Goal: Task Accomplishment & Management: Complete application form

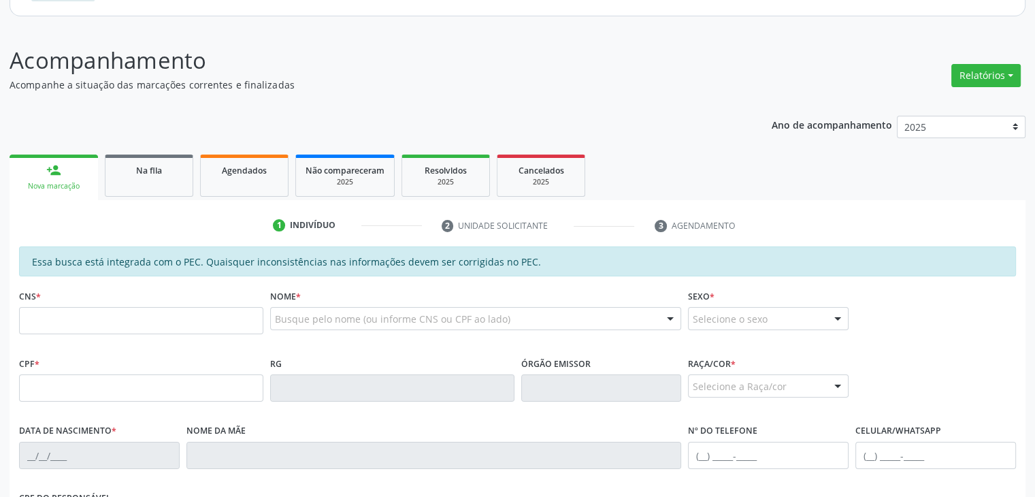
scroll to position [152, 0]
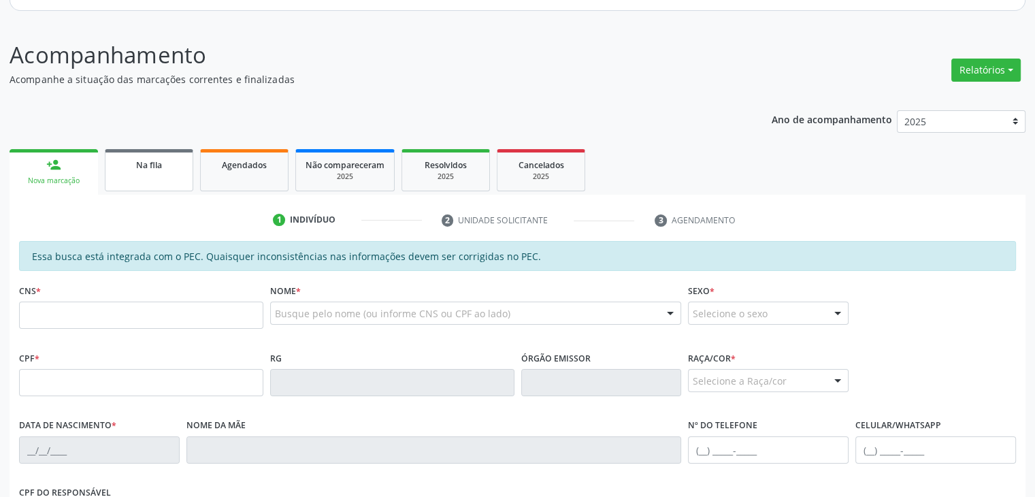
click at [149, 177] on link "Na fila" at bounding box center [149, 170] width 88 height 42
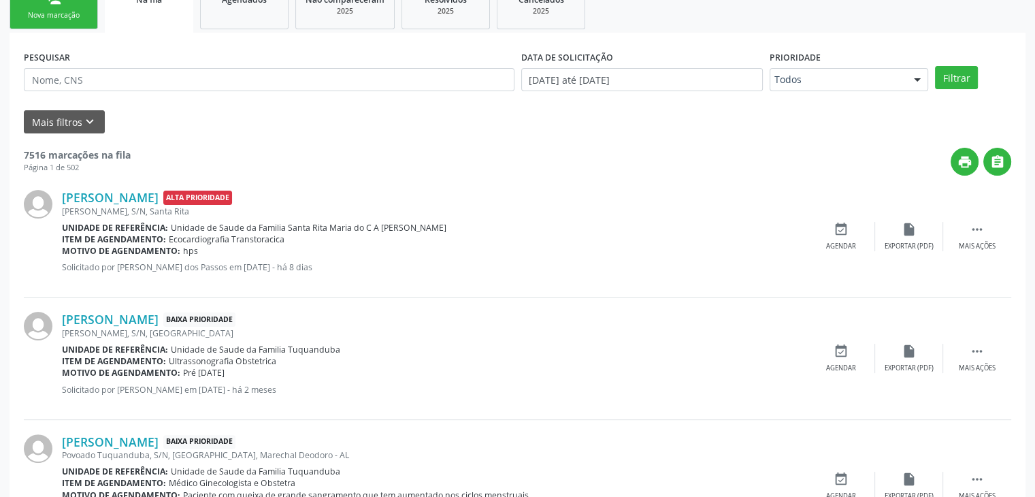
scroll to position [316, 0]
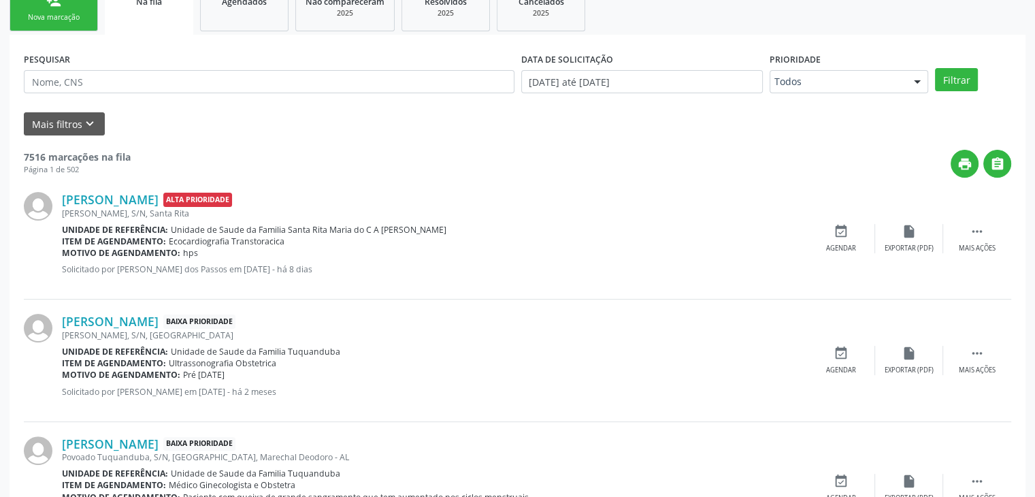
click at [71, 120] on button "Mais filtros keyboard_arrow_down" at bounding box center [64, 124] width 81 height 24
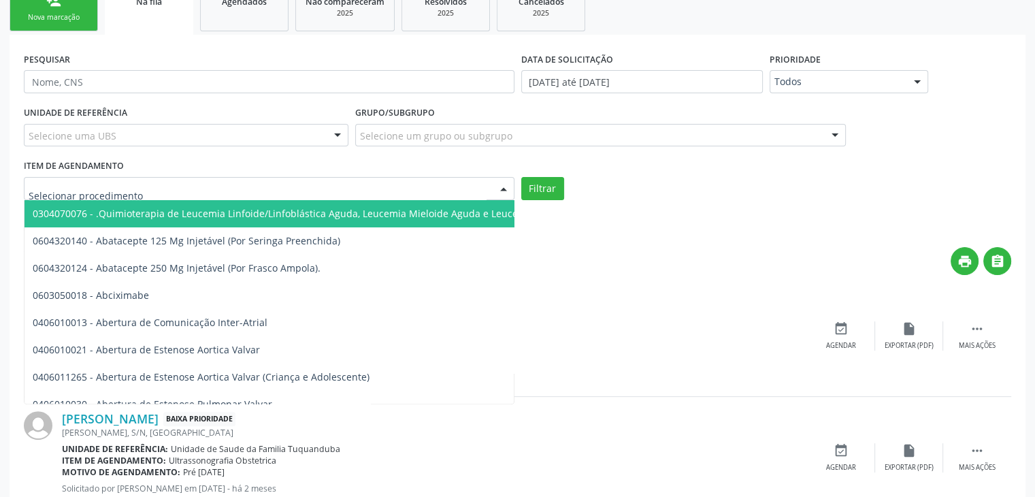
click at [498, 184] on div at bounding box center [504, 189] width 20 height 23
click at [340, 194] on input "text" at bounding box center [258, 195] width 458 height 27
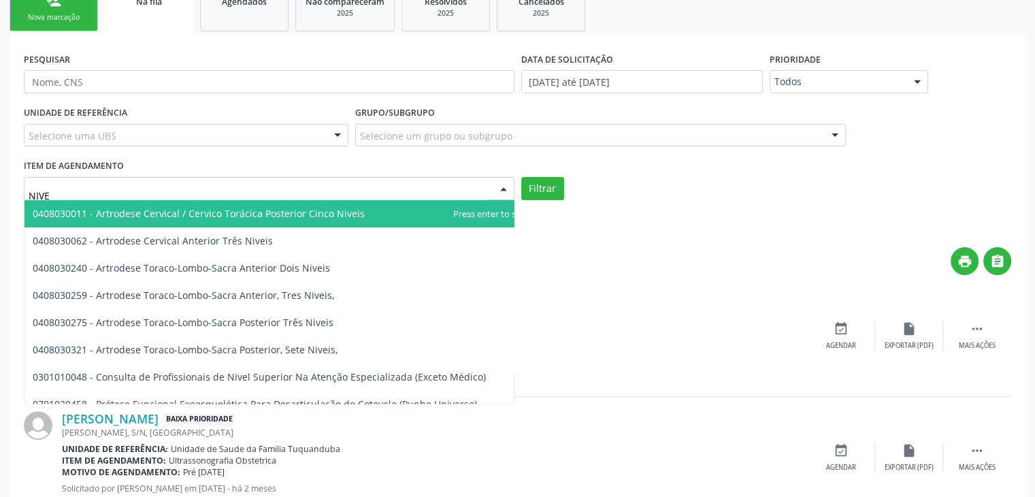
type input "NIVEL"
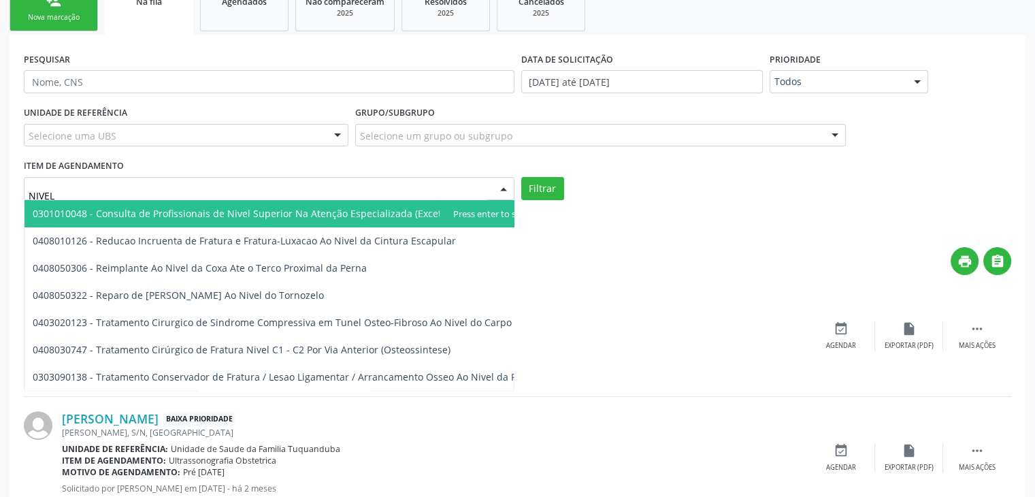
click at [275, 208] on span "0301010048 - Consulta de Profissionais de Nivel Superior Na Atenção Especializa…" at bounding box center [259, 213] width 453 height 13
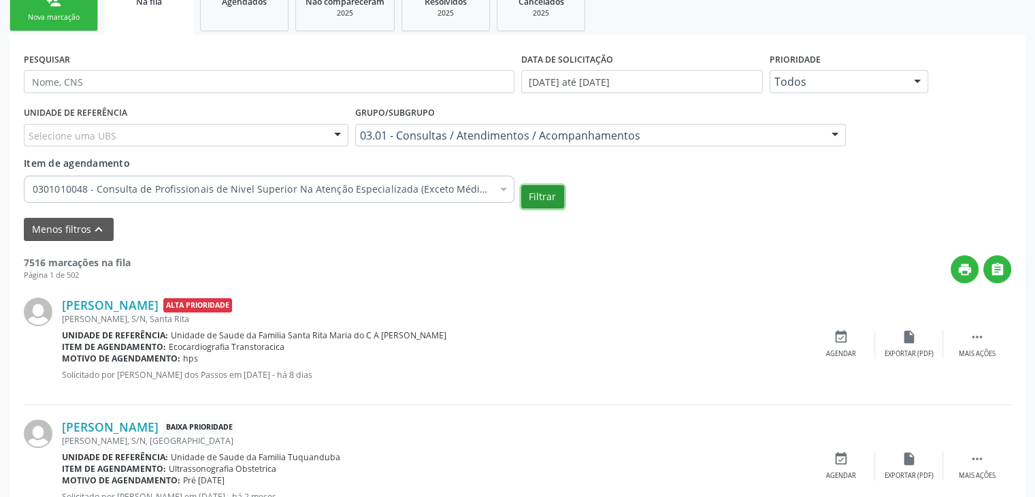
click at [531, 197] on button "Filtrar" at bounding box center [542, 196] width 43 height 23
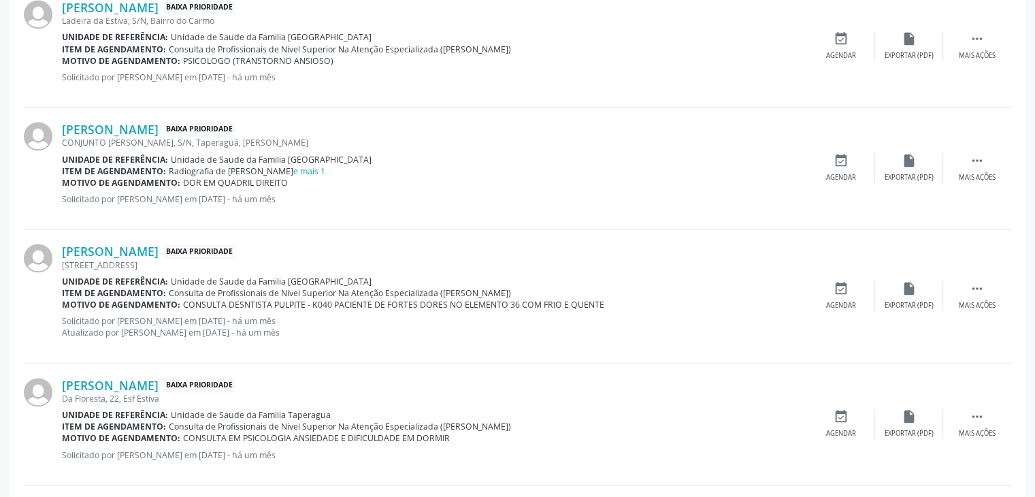
scroll to position [2026, 0]
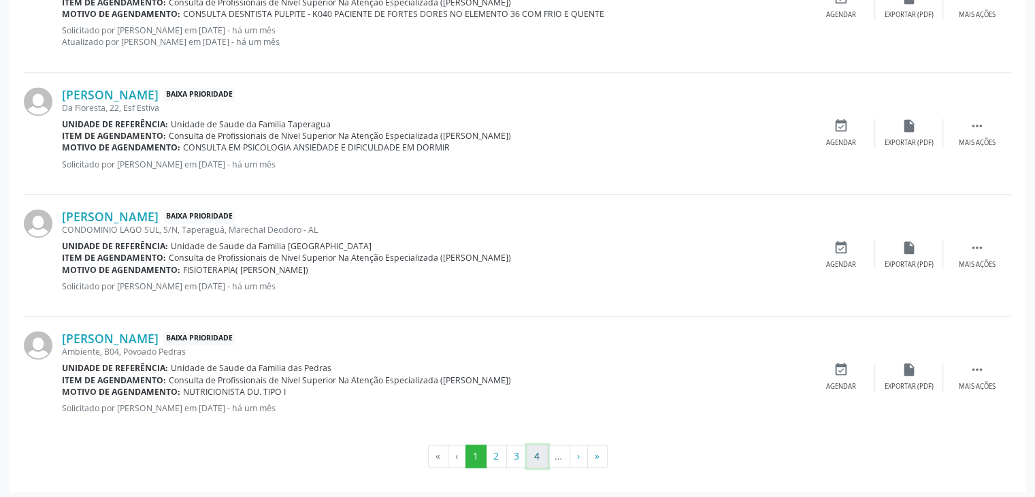
click at [532, 455] on button "4" at bounding box center [537, 456] width 21 height 23
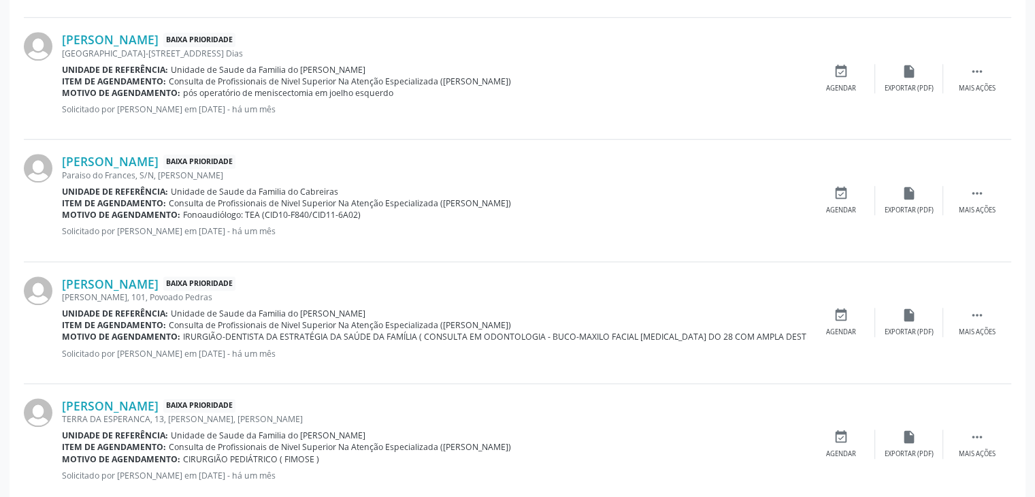
scroll to position [1238, 0]
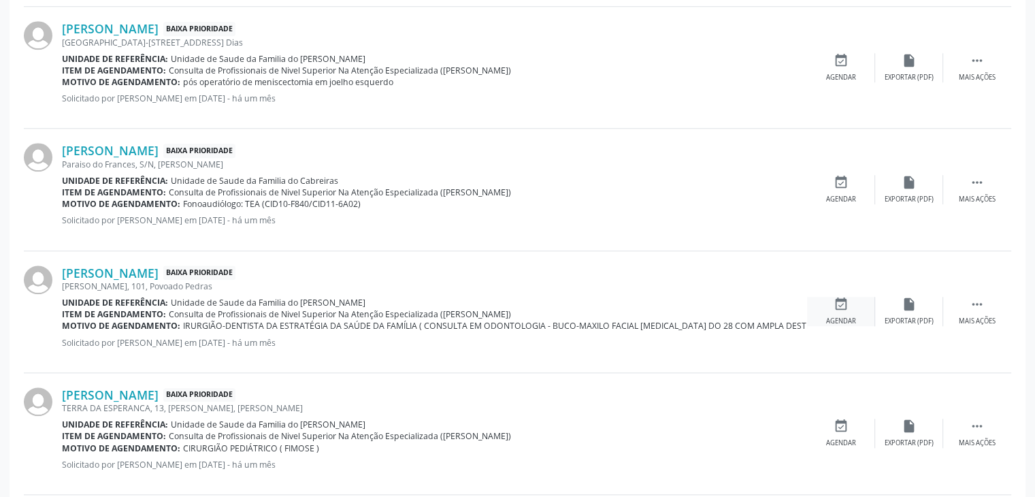
click at [834, 305] on icon "event_available" at bounding box center [841, 304] width 15 height 15
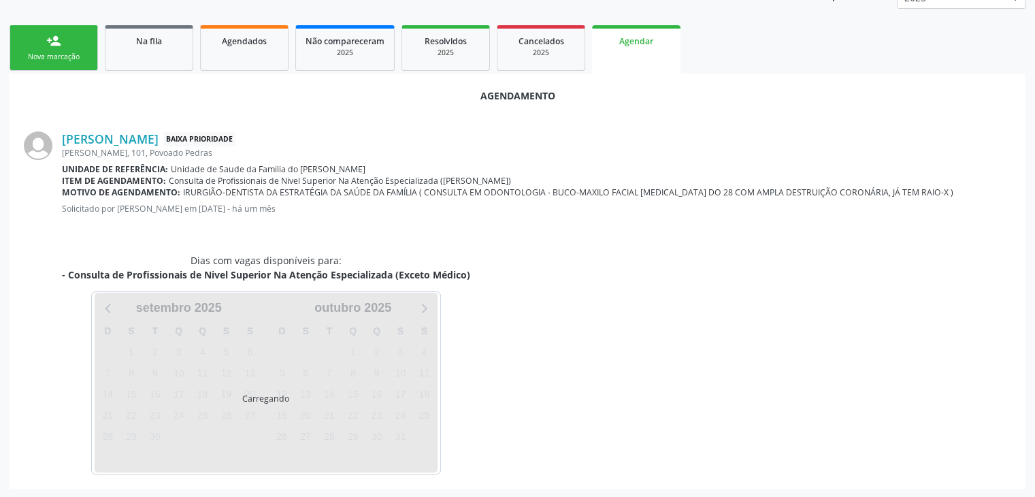
scroll to position [308, 0]
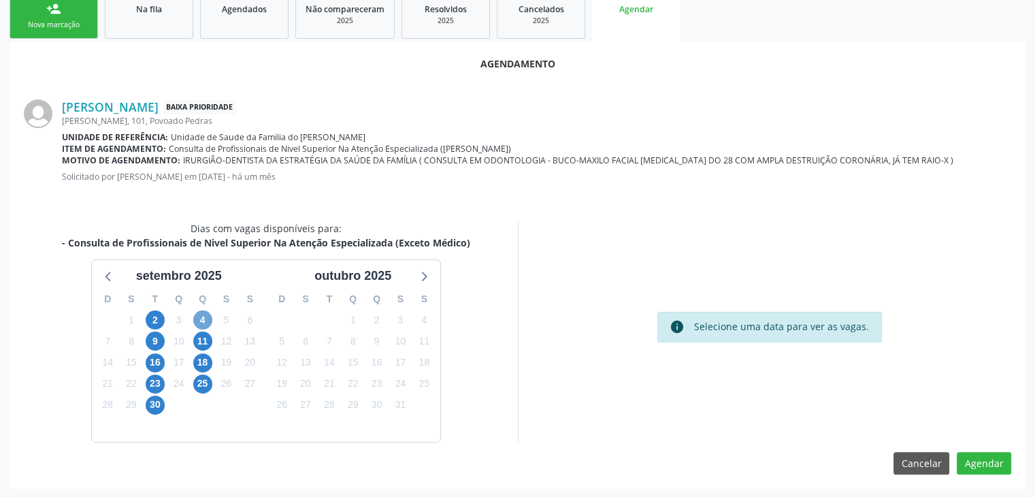
click at [200, 320] on span "4" at bounding box center [202, 319] width 19 height 19
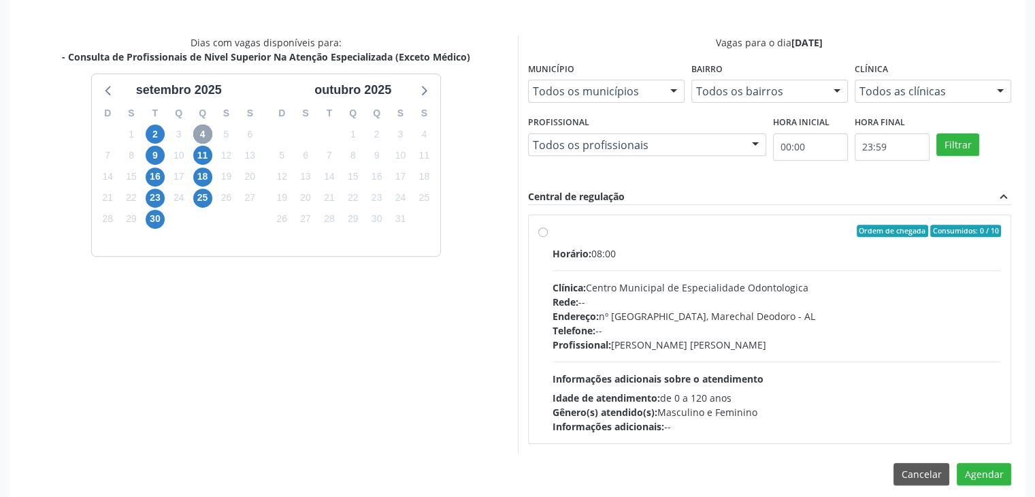
scroll to position [494, 0]
click at [888, 230] on span "Ordem de chegada" at bounding box center [892, 231] width 71 height 12
click at [548, 230] on input "Ordem de chegada Consumidos: 0 / 10 Horário: 08:00 Clínica: Centro Municipal de…" at bounding box center [543, 231] width 10 height 12
radio input "true"
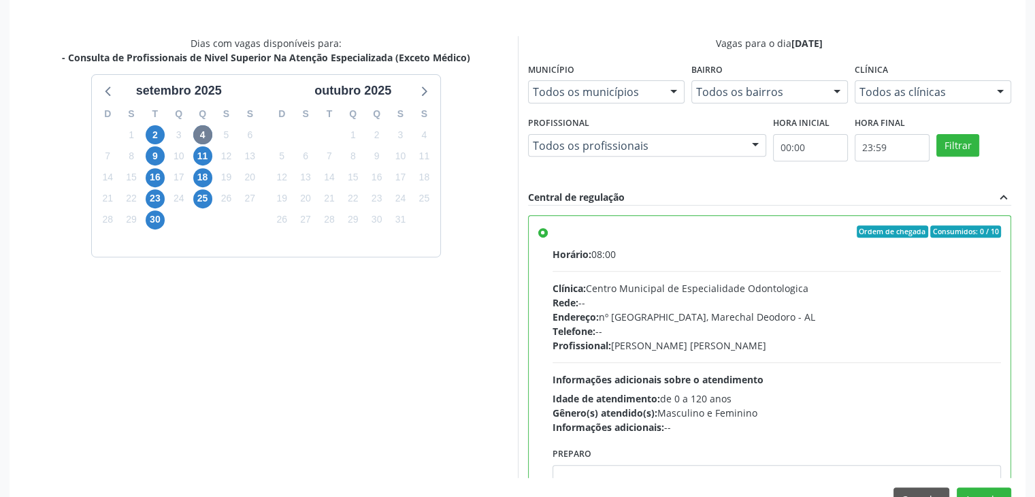
click at [882, 232] on span "Ordem de chegada" at bounding box center [892, 231] width 71 height 12
click at [548, 232] on input "Ordem de chegada Consumidos: 0 / 10 Horário: 08:00 Clínica: Centro Municipal de…" at bounding box center [543, 231] width 10 height 12
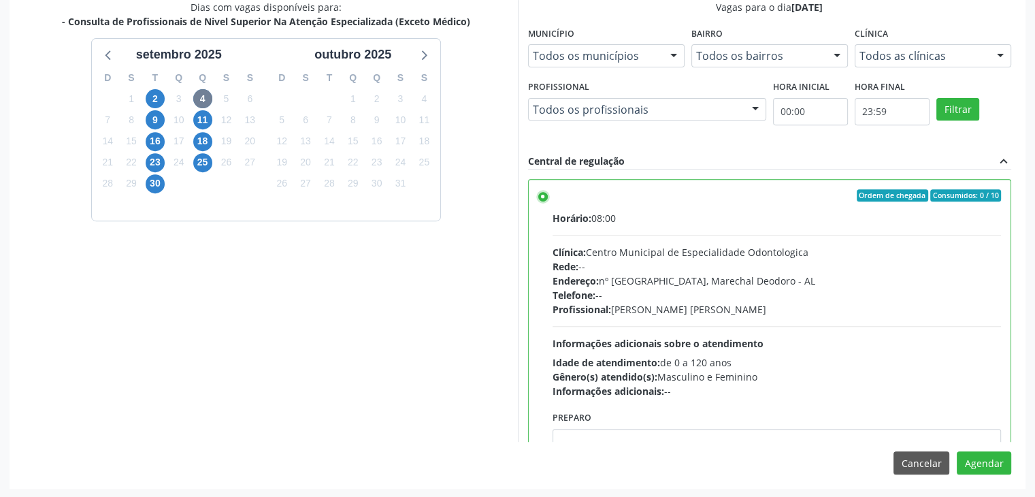
scroll to position [67, 0]
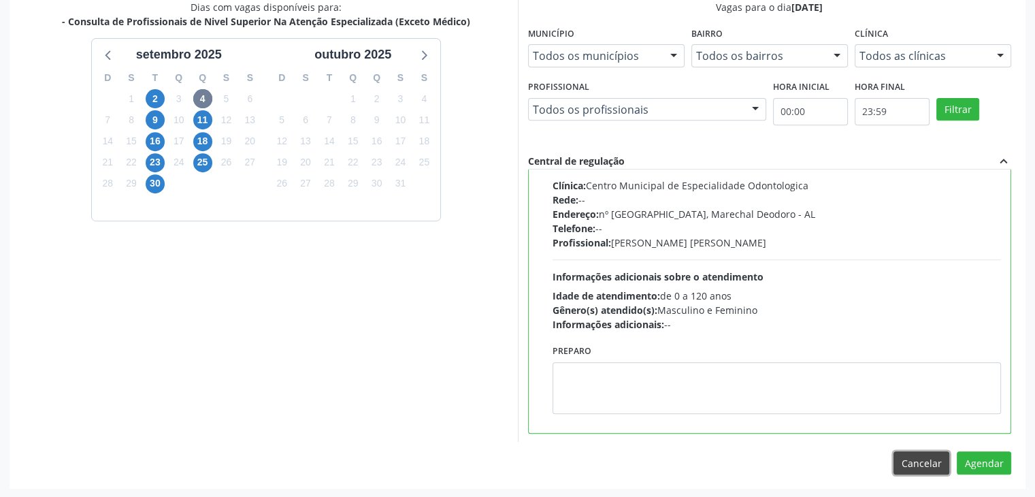
click at [926, 458] on button "Cancelar" at bounding box center [922, 462] width 56 height 23
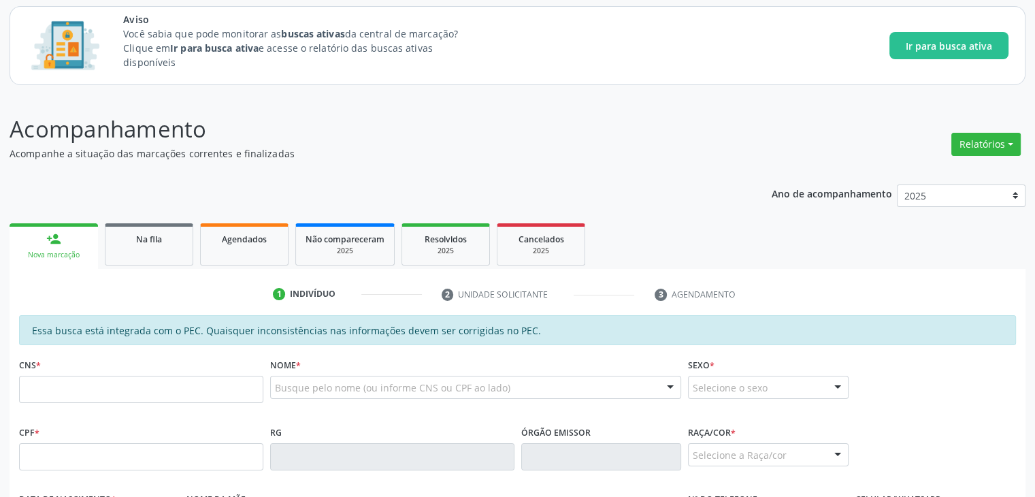
scroll to position [78, 0]
click at [261, 242] on span "Agendados" at bounding box center [244, 240] width 45 height 12
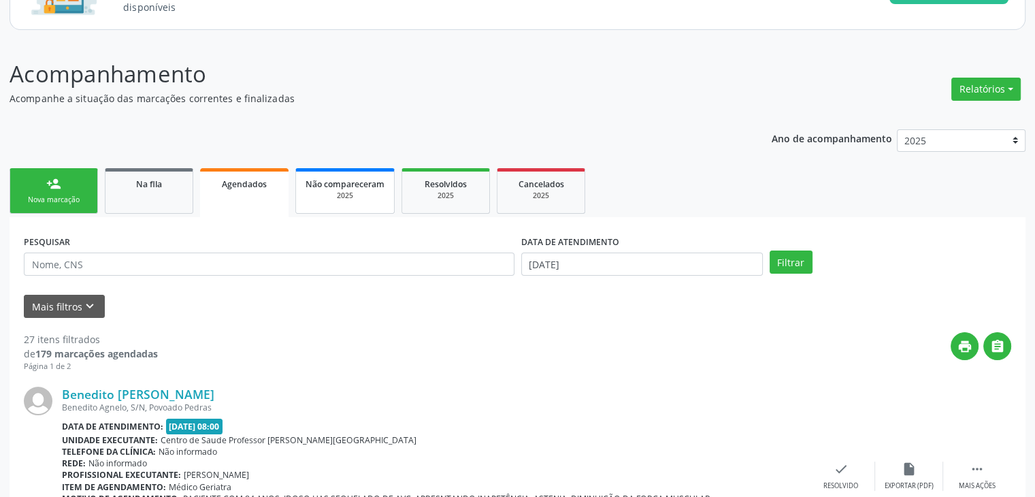
scroll to position [0, 0]
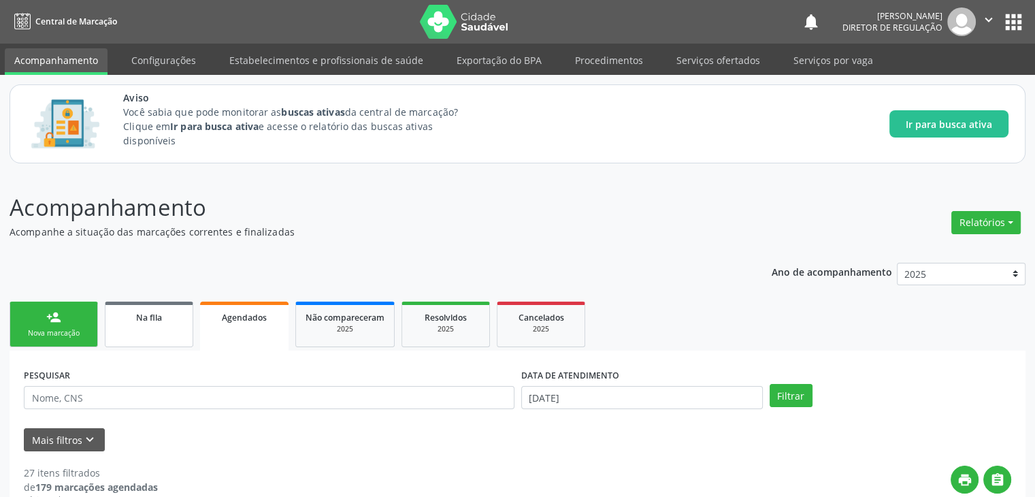
click at [157, 314] on span "Na fila" at bounding box center [149, 318] width 26 height 12
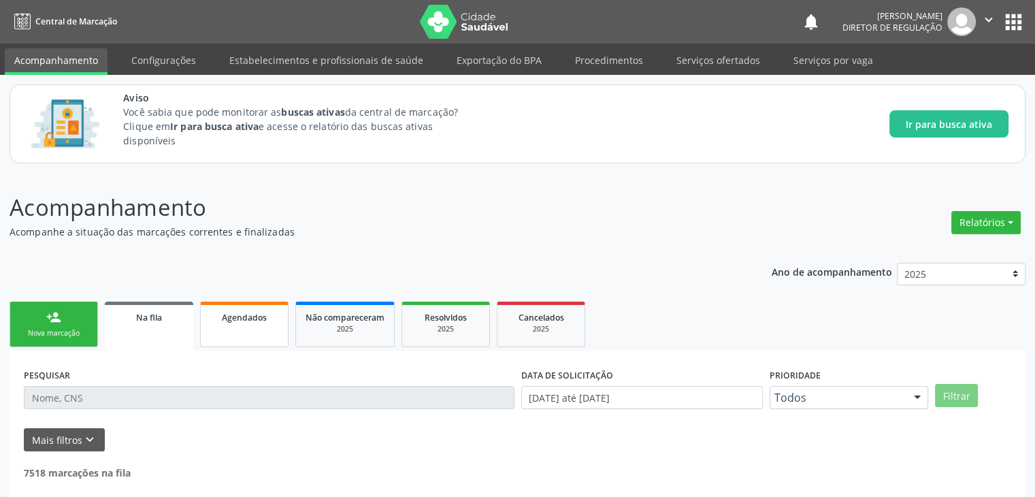
click at [245, 308] on link "Agendados" at bounding box center [244, 325] width 88 height 46
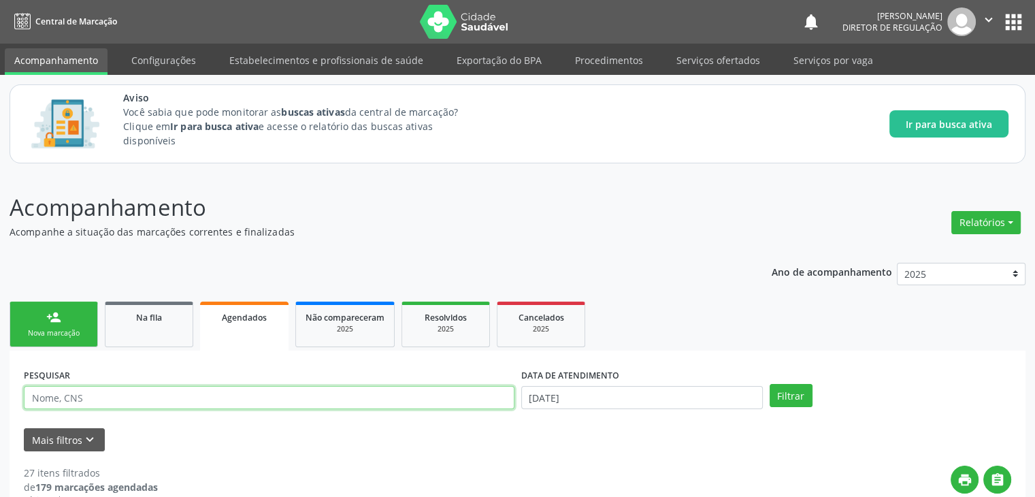
click at [226, 395] on input "text" at bounding box center [269, 397] width 491 height 23
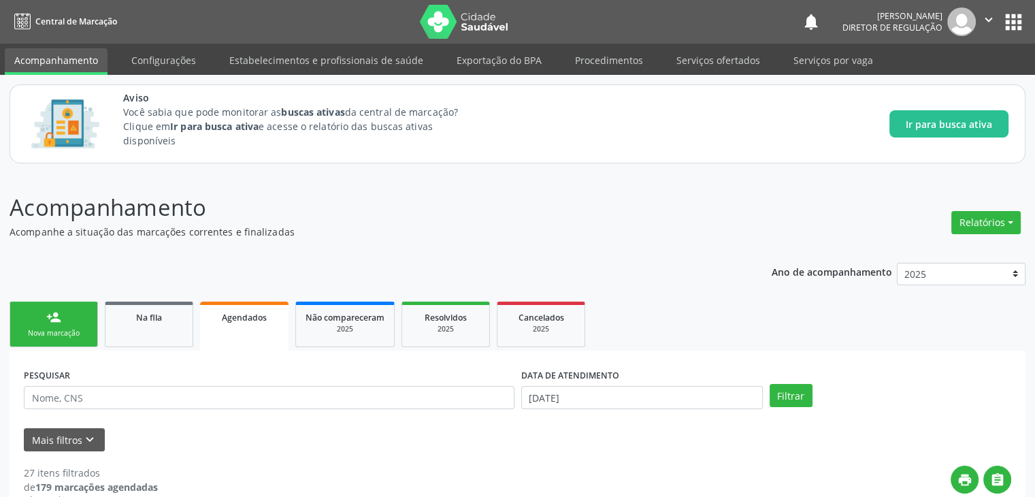
click at [716, 57] on link "Serviços ofertados" at bounding box center [718, 60] width 103 height 24
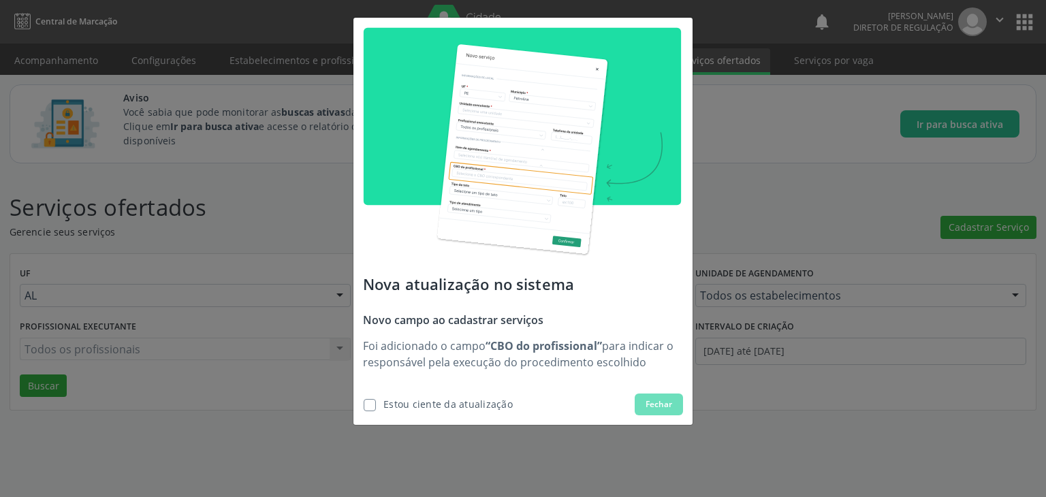
click at [382, 410] on span "Estou ciente da atualização" at bounding box center [438, 404] width 150 height 22
checkbox input "true"
click at [667, 396] on button "Fechar" at bounding box center [658, 404] width 48 height 22
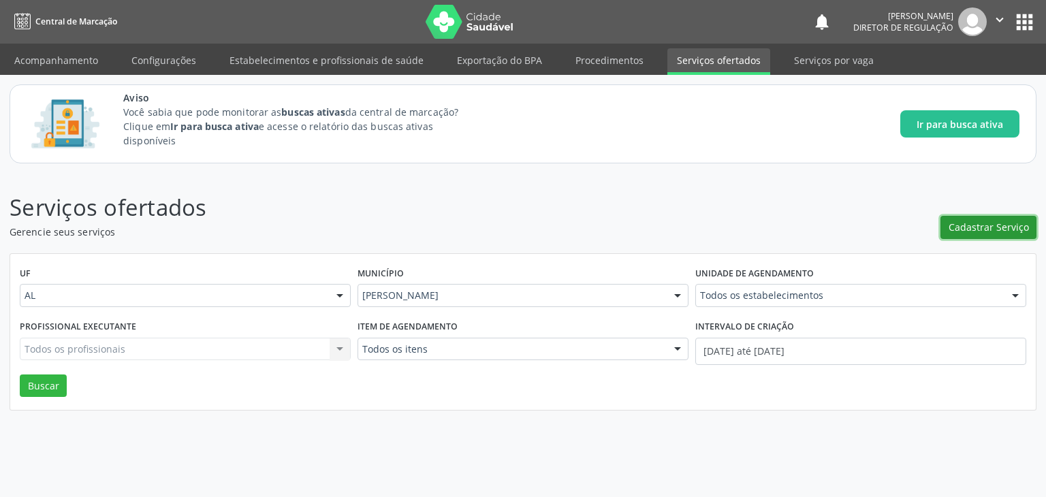
click at [1016, 221] on span "Cadastrar Serviço" at bounding box center [988, 227] width 80 height 14
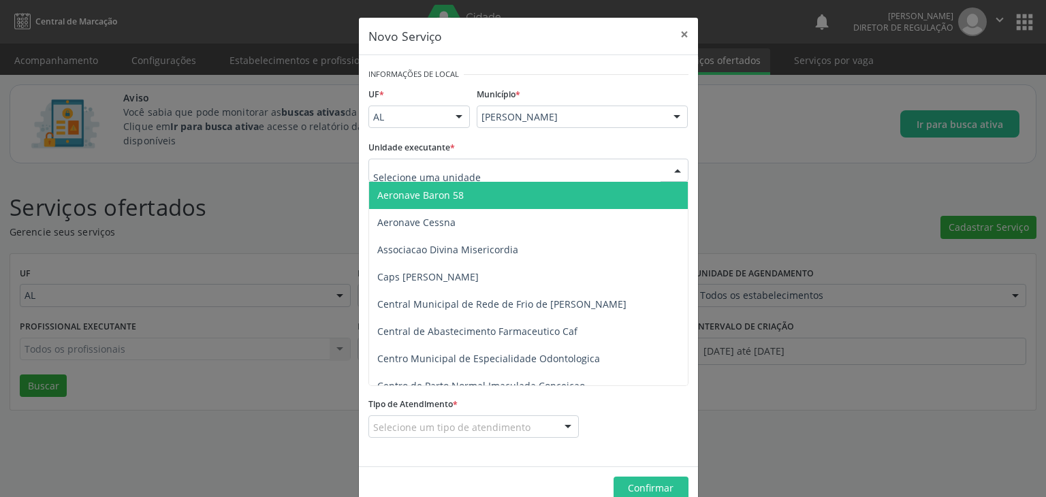
click at [493, 168] on div at bounding box center [528, 170] width 320 height 23
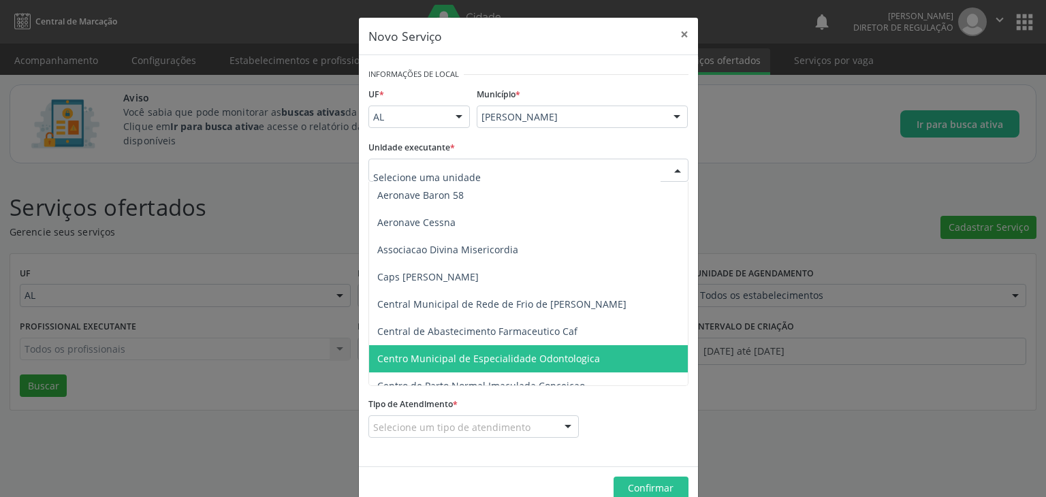
click at [549, 354] on span "Centro Municipal de Especialidade Odontologica" at bounding box center [488, 358] width 223 height 13
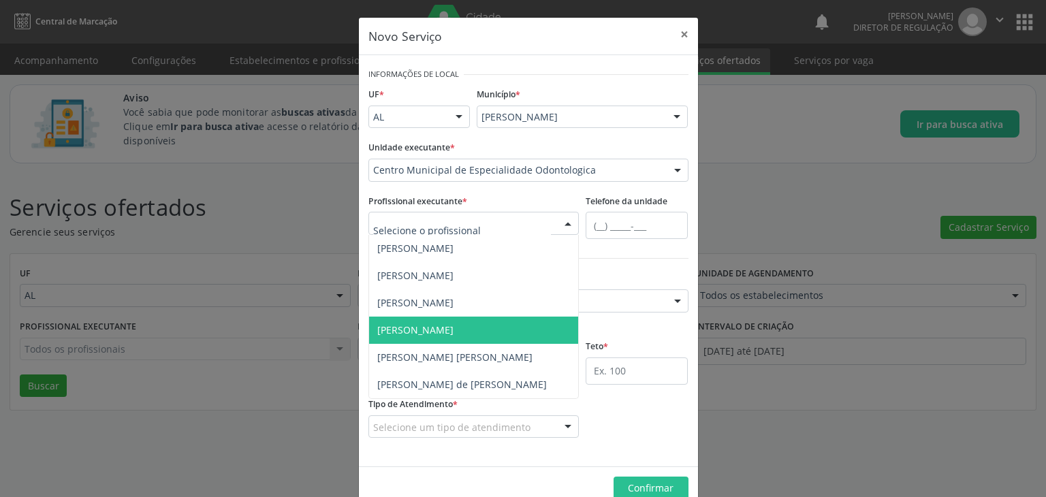
scroll to position [27, 0]
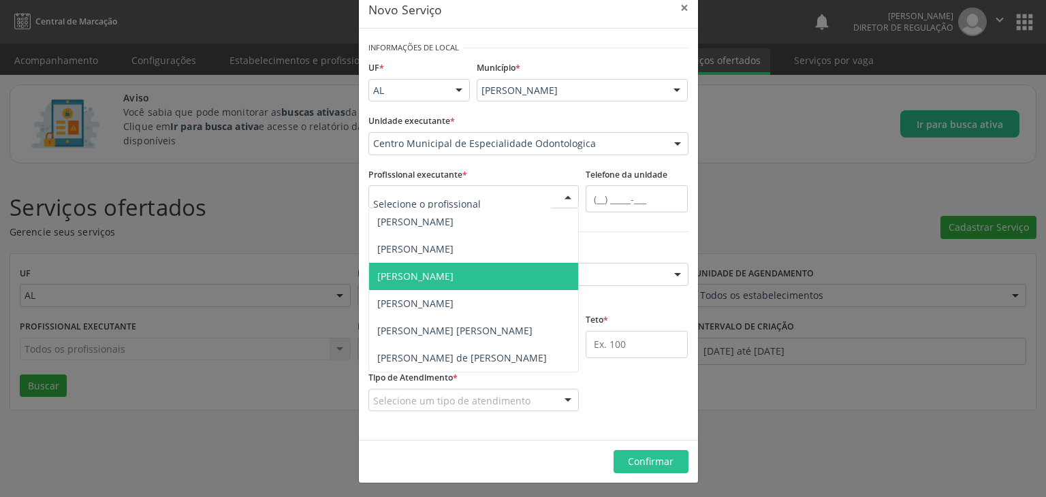
click at [453, 271] on span "[PERSON_NAME]" at bounding box center [415, 276] width 76 height 13
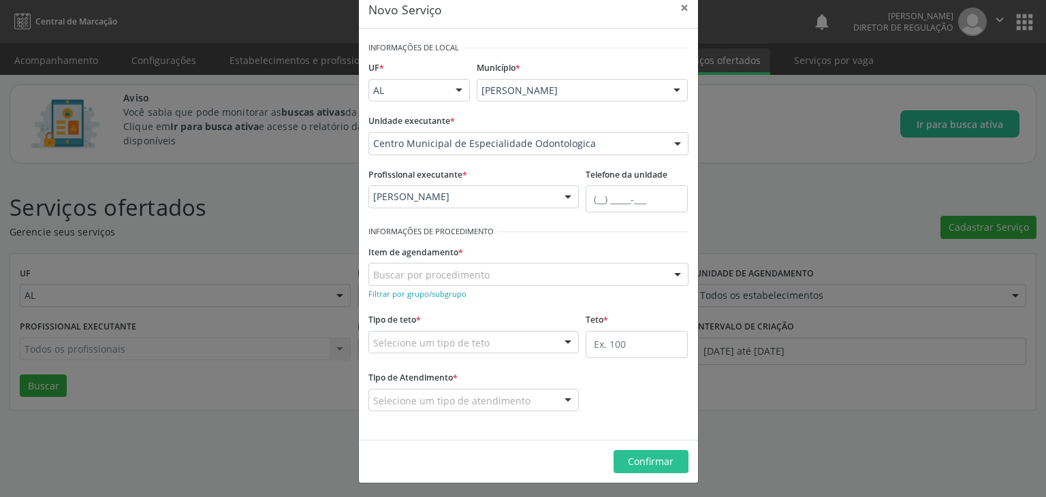
click at [489, 270] on div "Buscar por procedimento" at bounding box center [528, 274] width 320 height 23
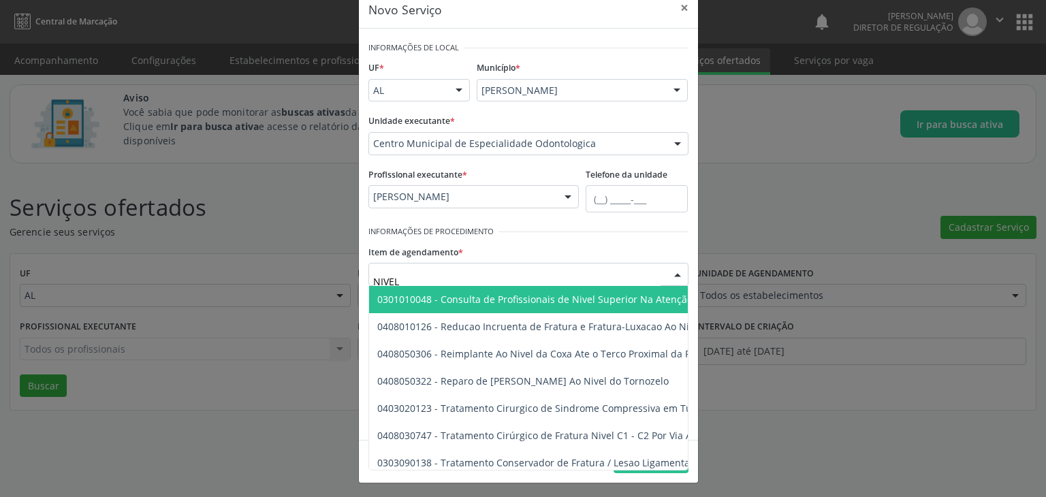
type input "NIVEL S"
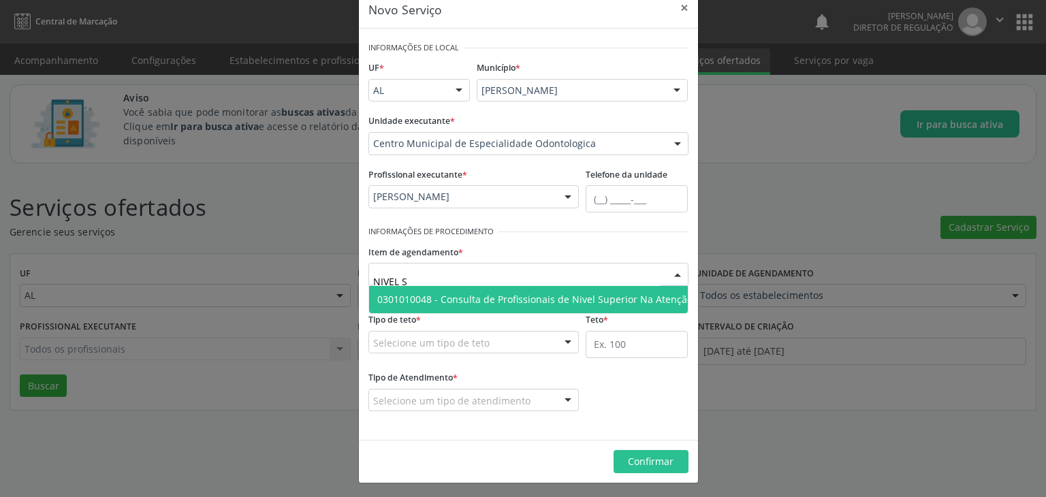
click at [536, 295] on span "0301010048 - Consulta de Profissionais de Nivel Superior Na Atenção Especializa…" at bounding box center [603, 299] width 453 height 13
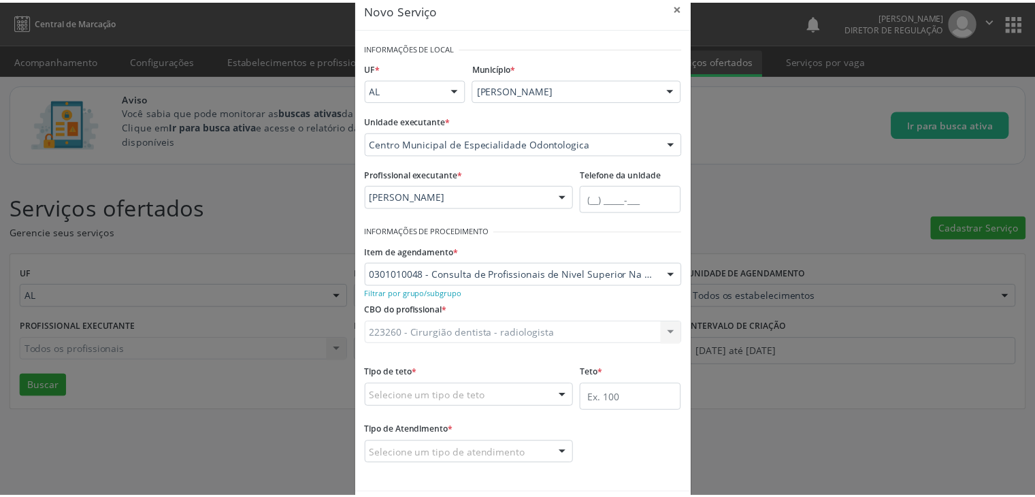
scroll to position [82, 0]
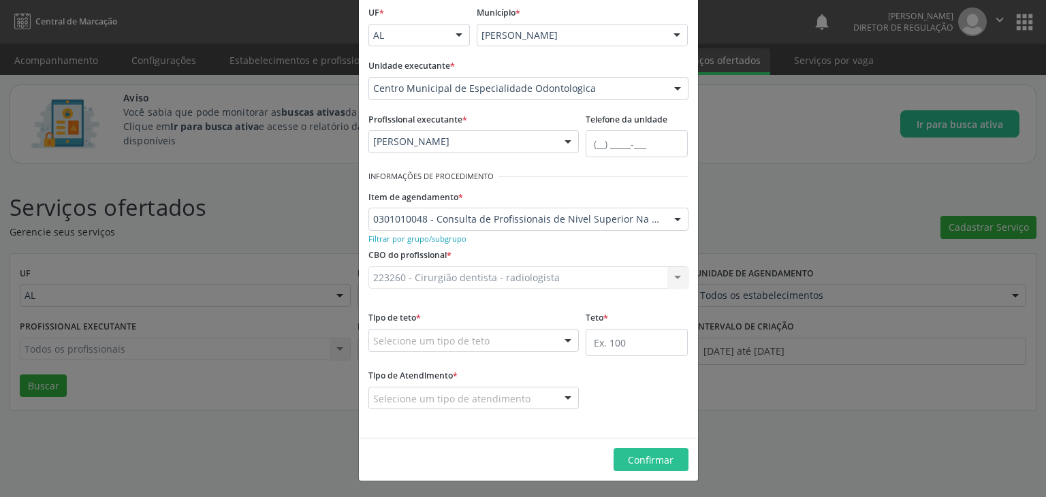
click at [558, 337] on div at bounding box center [568, 340] width 20 height 23
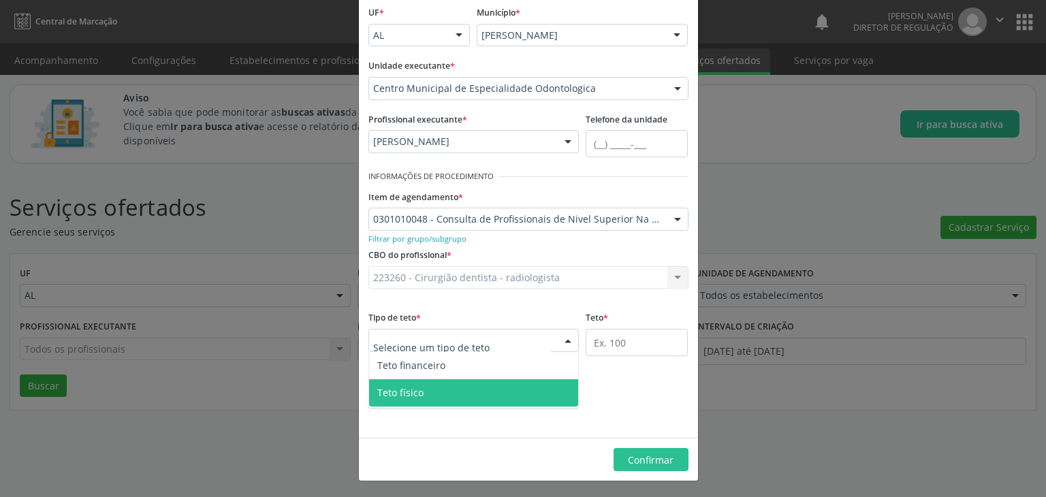
click at [482, 386] on span "Teto físico" at bounding box center [474, 392] width 210 height 27
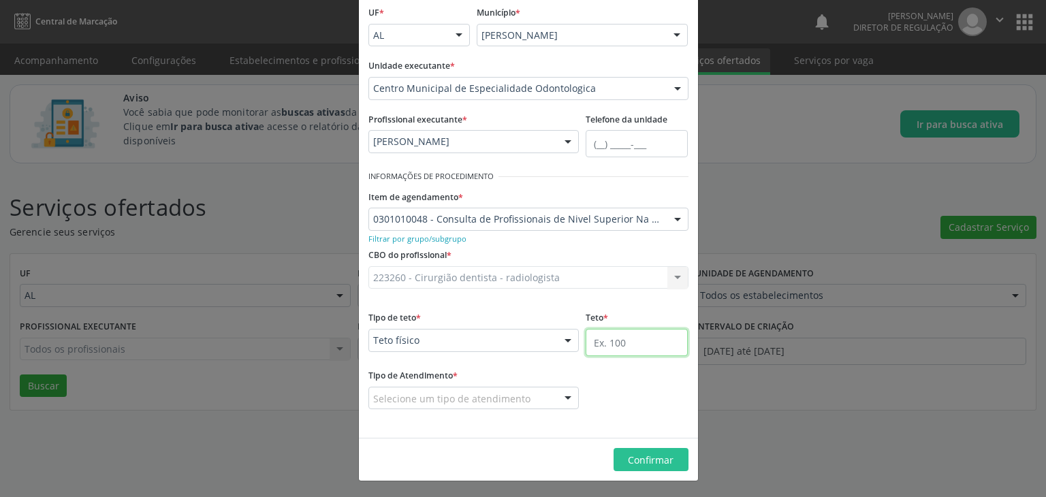
click at [629, 342] on input "text" at bounding box center [636, 342] width 102 height 27
type input "150"
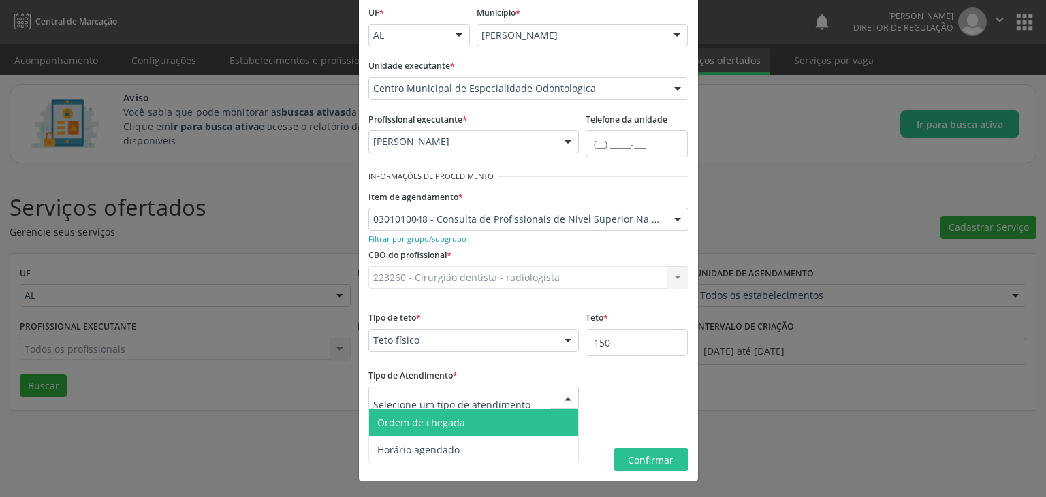
click at [545, 401] on div at bounding box center [473, 398] width 211 height 23
click at [453, 422] on span "Ordem de chegada" at bounding box center [421, 422] width 88 height 13
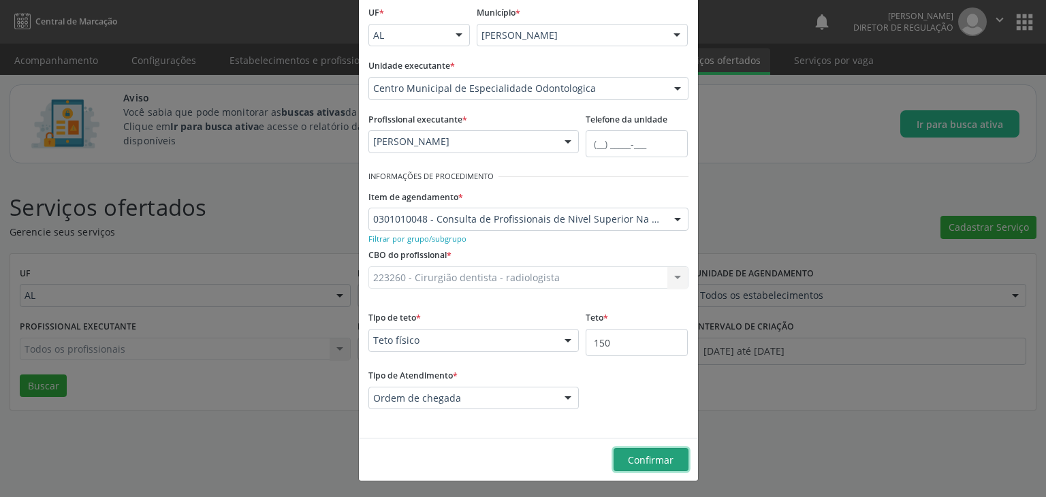
click at [651, 458] on span "Confirmar" at bounding box center [651, 459] width 46 height 13
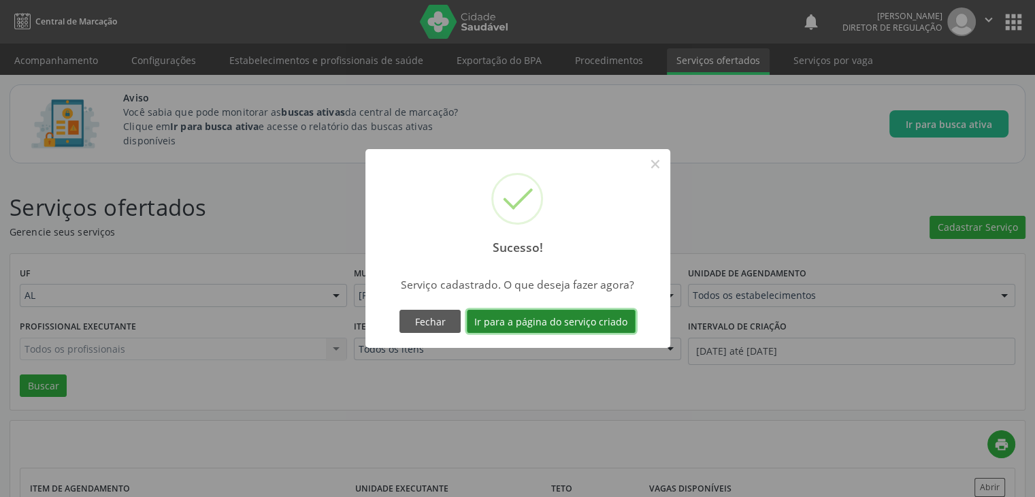
click at [543, 320] on button "Ir para a página do serviço criado" at bounding box center [551, 321] width 169 height 23
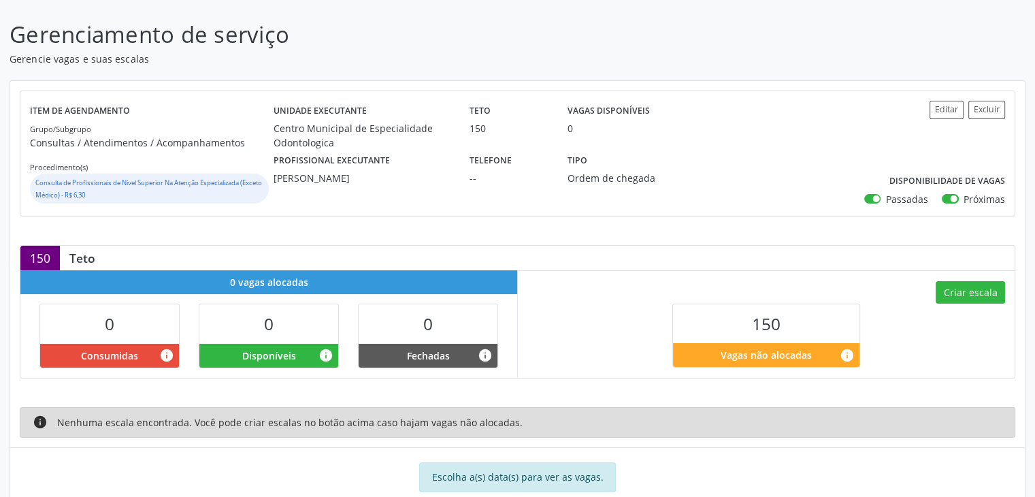
scroll to position [201, 0]
click at [988, 296] on button "Criar escala" at bounding box center [970, 292] width 69 height 23
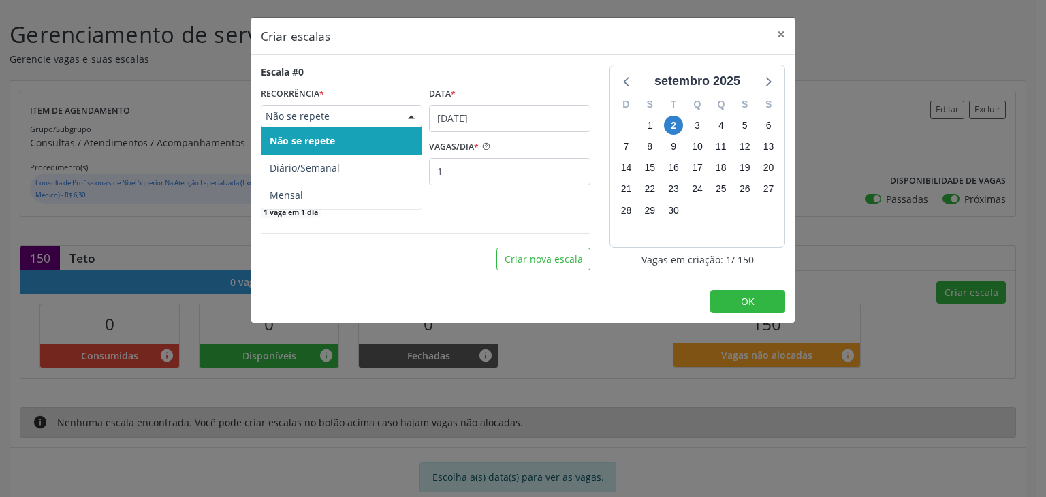
click at [378, 116] on span "Não se repete" at bounding box center [329, 117] width 129 height 14
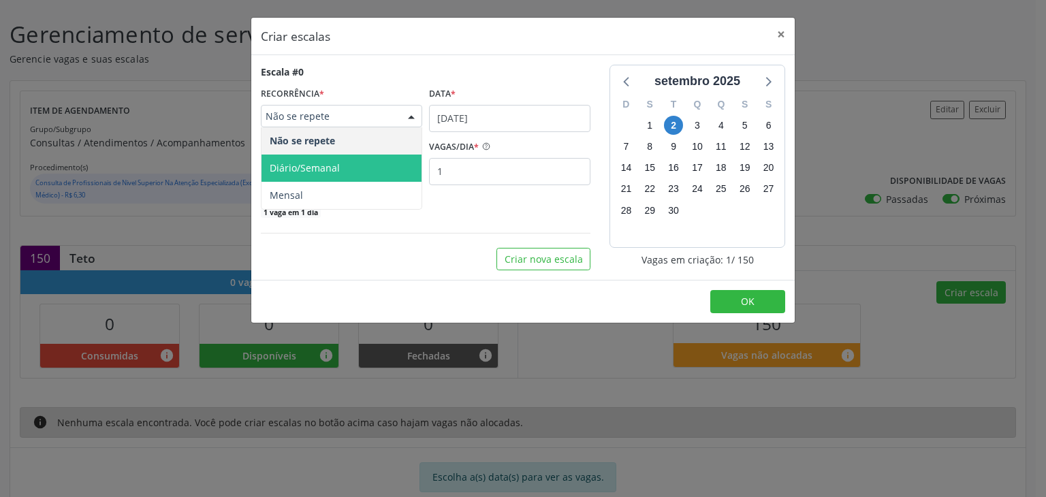
click at [332, 165] on span "Diário/Semanal" at bounding box center [305, 167] width 70 height 13
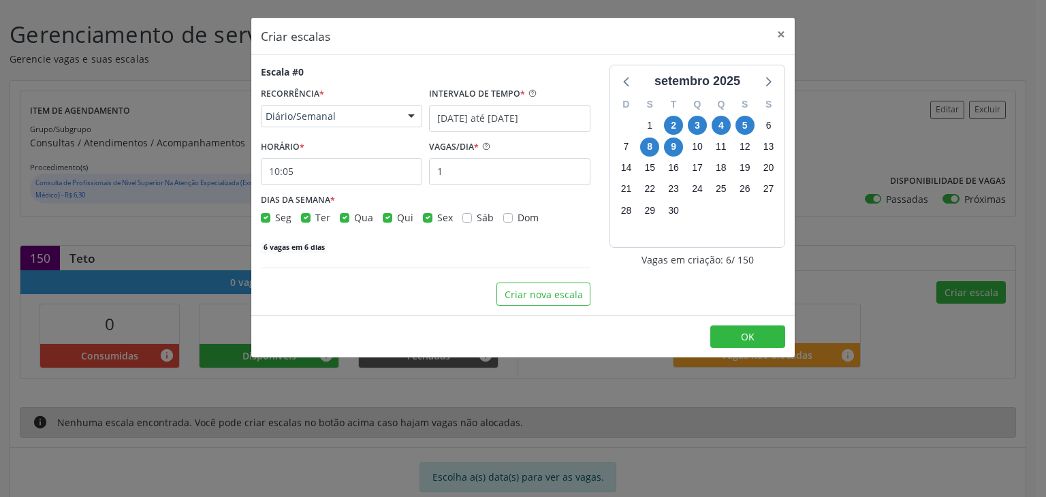
click at [275, 219] on label "Seg" at bounding box center [283, 217] width 16 height 14
click at [261, 219] on input "Seg" at bounding box center [266, 216] width 10 height 12
checkbox input "false"
click at [350, 219] on div "Qua" at bounding box center [356, 217] width 33 height 14
click at [397, 219] on label "Qui" at bounding box center [405, 217] width 16 height 14
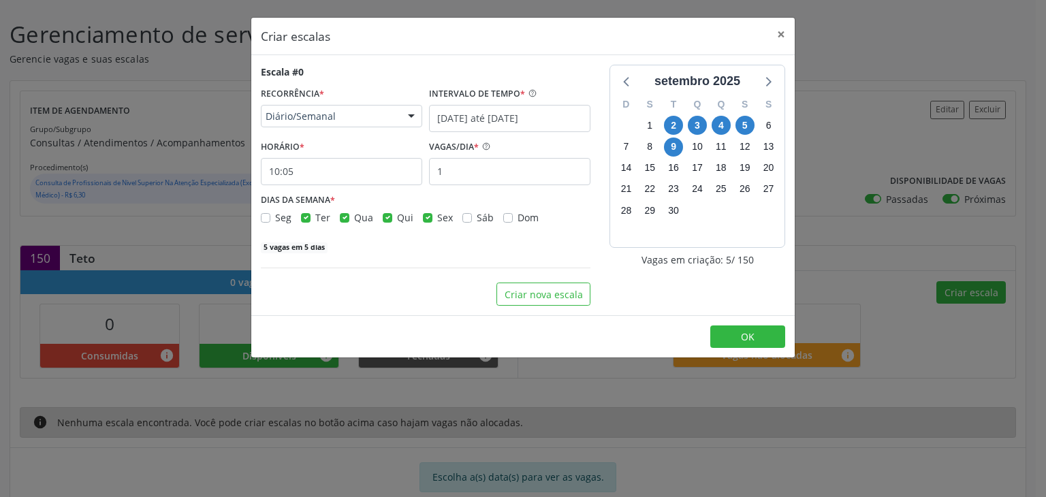
click at [385, 219] on input "Qui" at bounding box center [388, 216] width 10 height 12
checkbox input "false"
click at [354, 219] on label "Qua" at bounding box center [363, 217] width 19 height 14
click at [345, 219] on input "Qua" at bounding box center [345, 216] width 10 height 12
checkbox input "false"
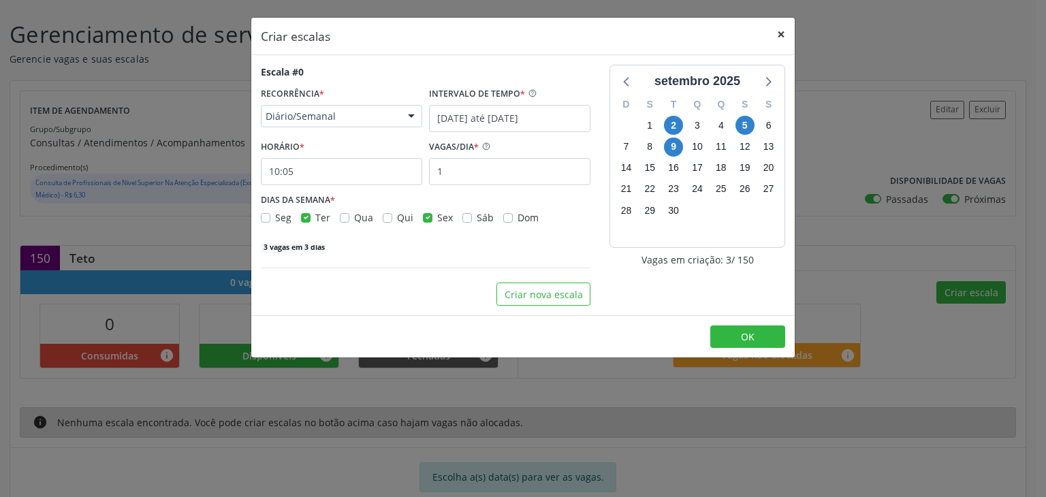
click at [779, 29] on button "×" at bounding box center [780, 34] width 27 height 33
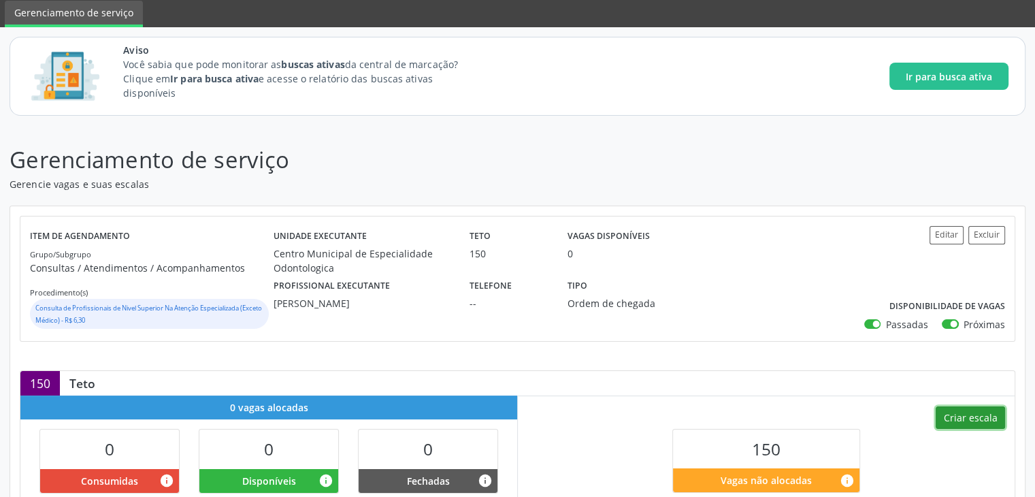
scroll to position [76, 0]
click at [989, 233] on button "Excluir" at bounding box center [987, 235] width 37 height 18
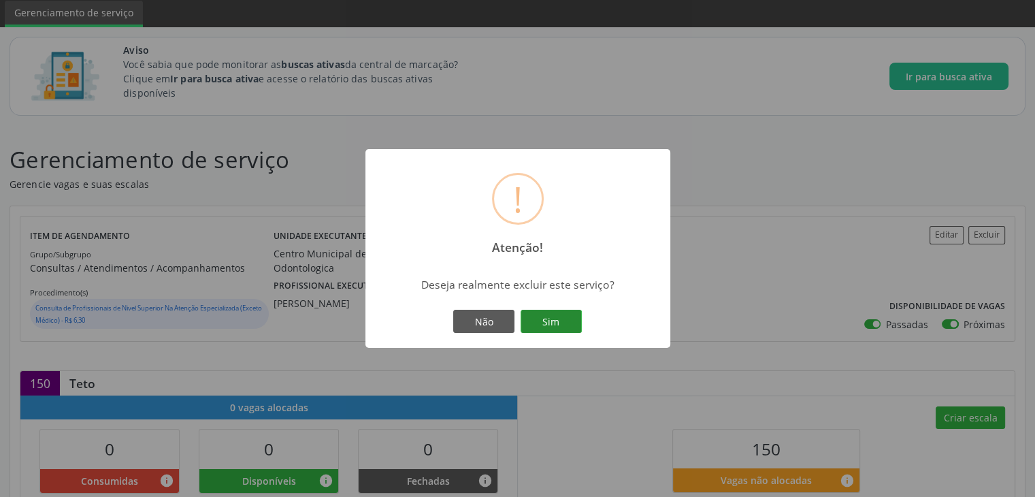
click at [559, 325] on button "Sim" at bounding box center [551, 321] width 61 height 23
click at [519, 317] on button "OK" at bounding box center [517, 321] width 61 height 23
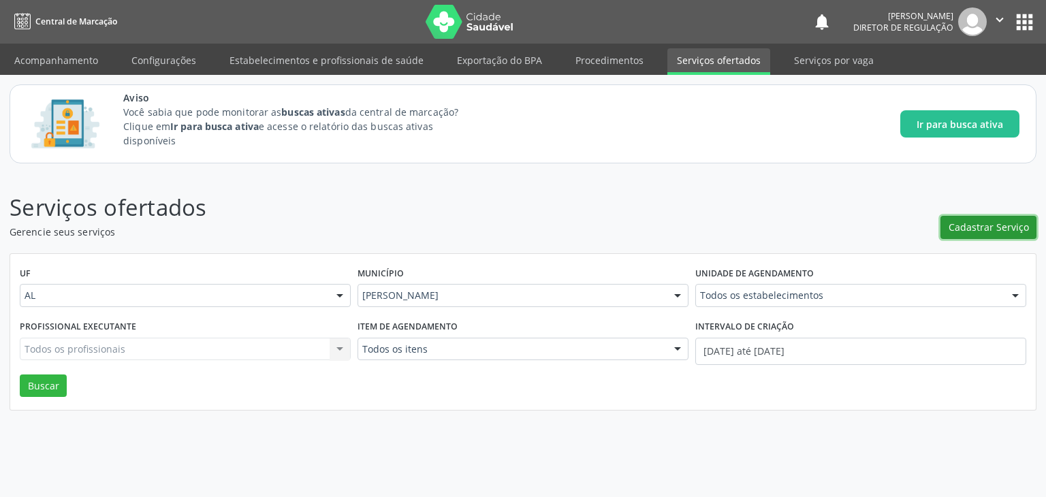
click at [983, 229] on span "Cadastrar Serviço" at bounding box center [988, 227] width 80 height 14
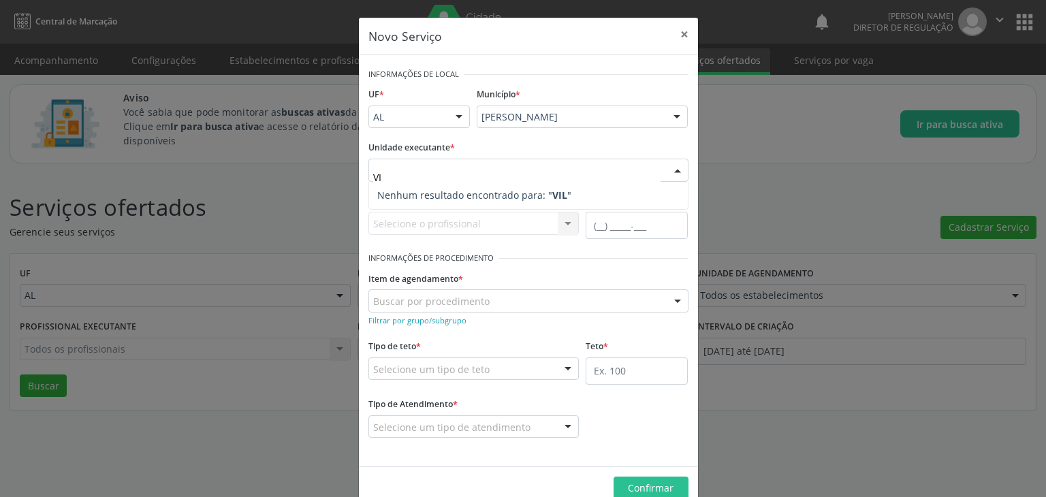
type input "V"
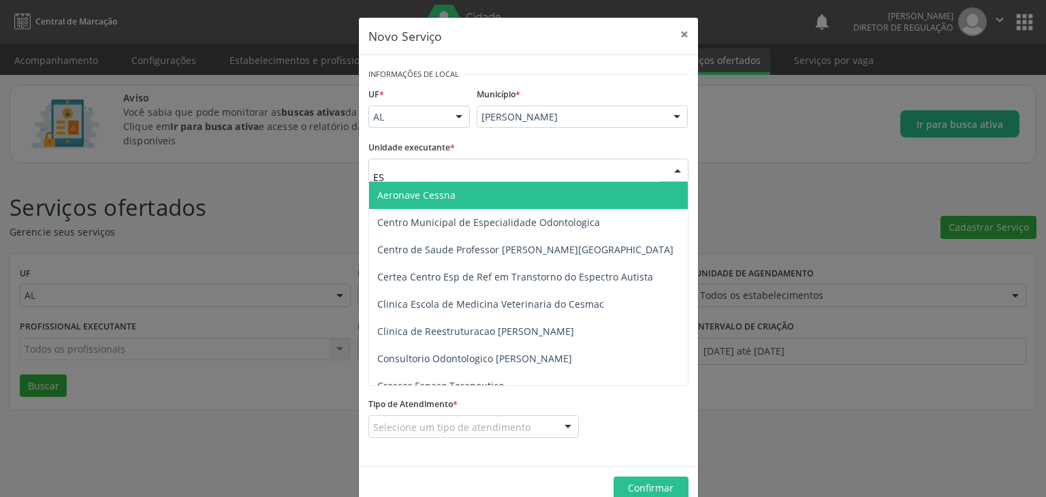
type input "EST"
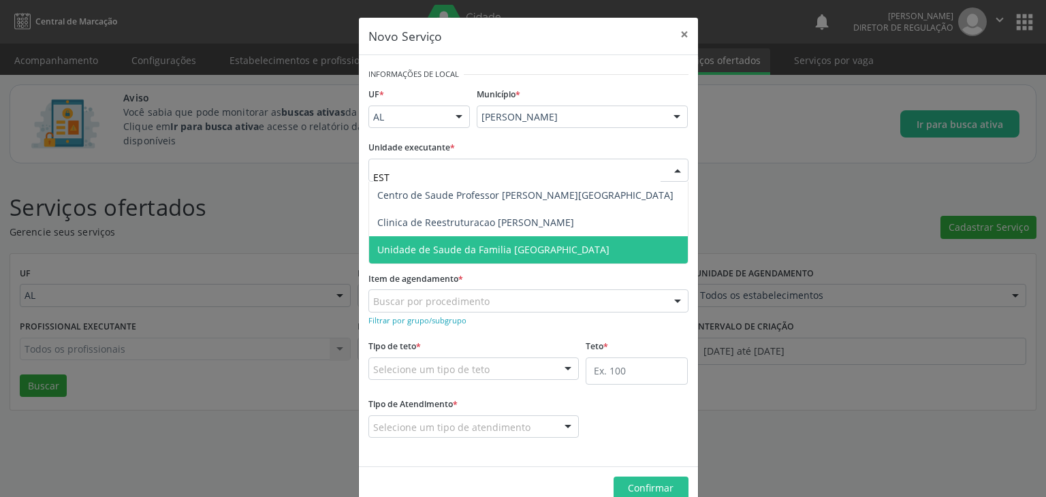
click at [482, 248] on span "Unidade de Saude da Familia [GEOGRAPHIC_DATA]" at bounding box center [493, 249] width 232 height 13
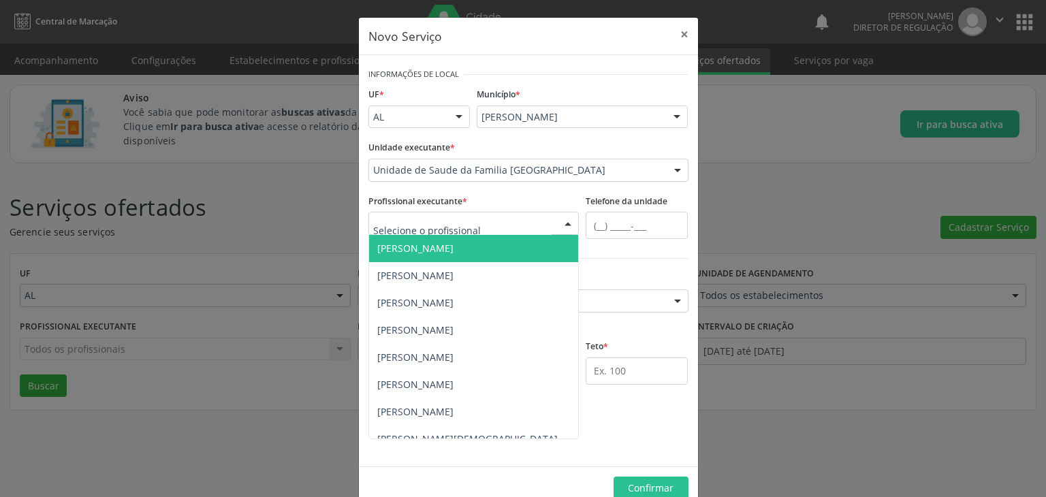
click at [496, 223] on div at bounding box center [473, 223] width 211 height 23
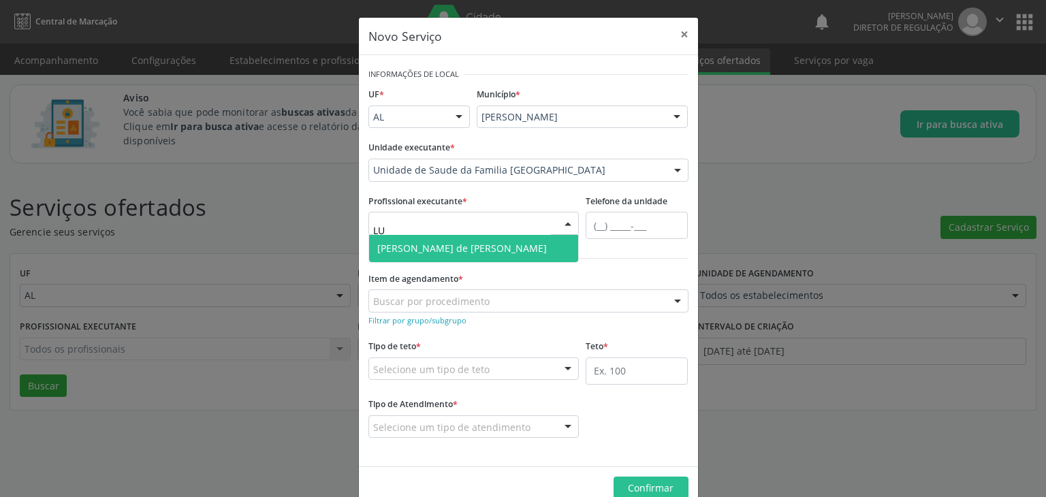
type input "L"
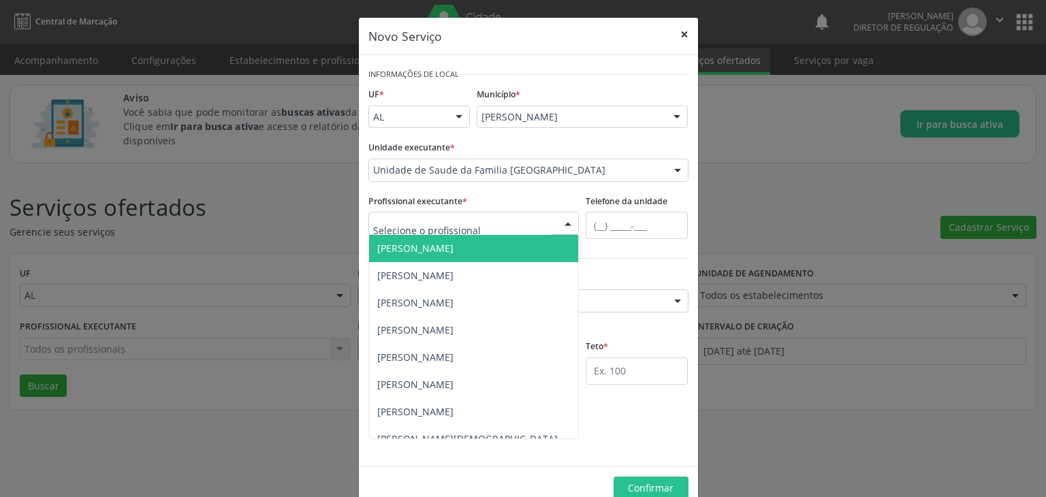
click at [677, 35] on button "×" at bounding box center [683, 34] width 27 height 33
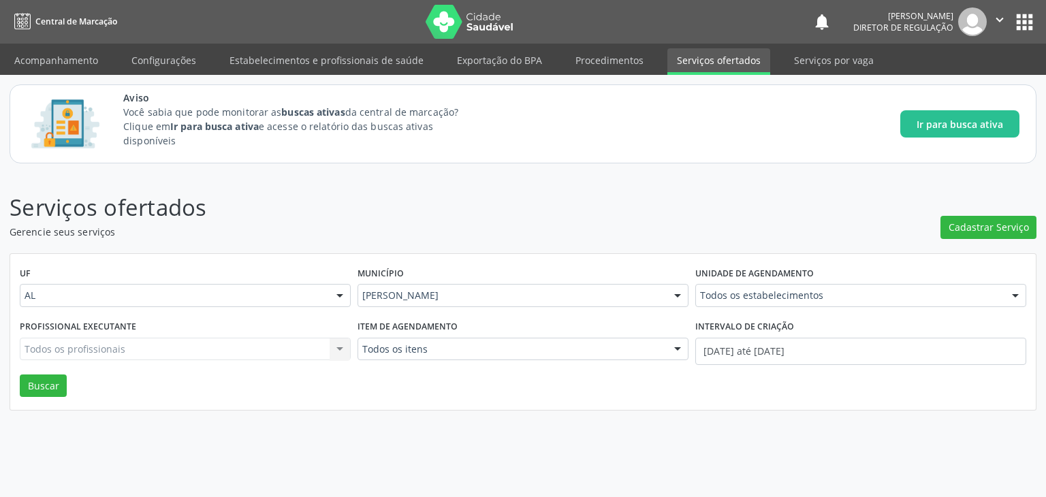
click at [675, 112] on div "Aviso Você sabia que pode monitorar as buscas ativas da central de marcação? Cl…" at bounding box center [571, 124] width 896 height 67
click at [714, 193] on p "Serviços ofertados" at bounding box center [369, 208] width 719 height 34
click at [524, 207] on p "Serviços ofertados" at bounding box center [369, 208] width 719 height 34
